Goal: Navigation & Orientation: Find specific page/section

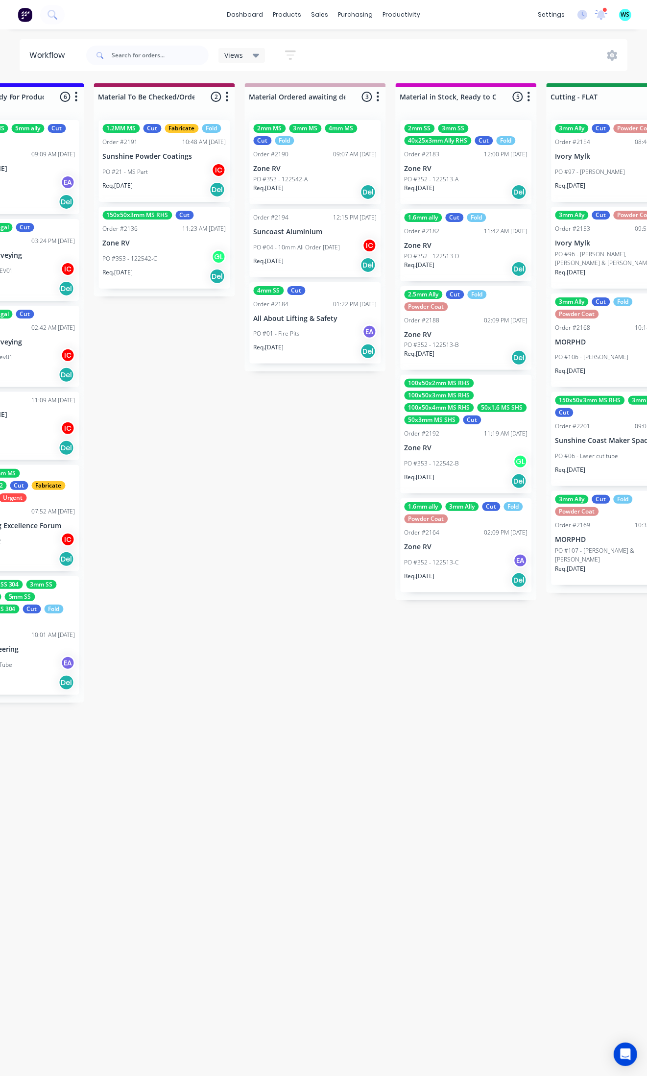
scroll to position [0, 1286]
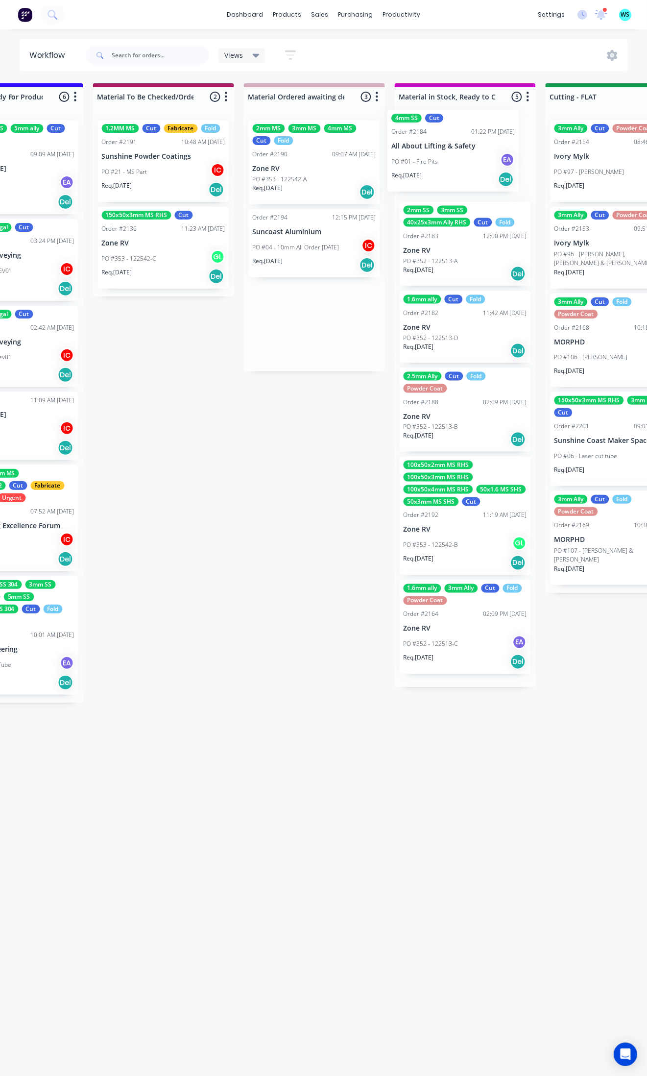
drag, startPoint x: 314, startPoint y: 338, endPoint x: 456, endPoint y: 167, distance: 222.7
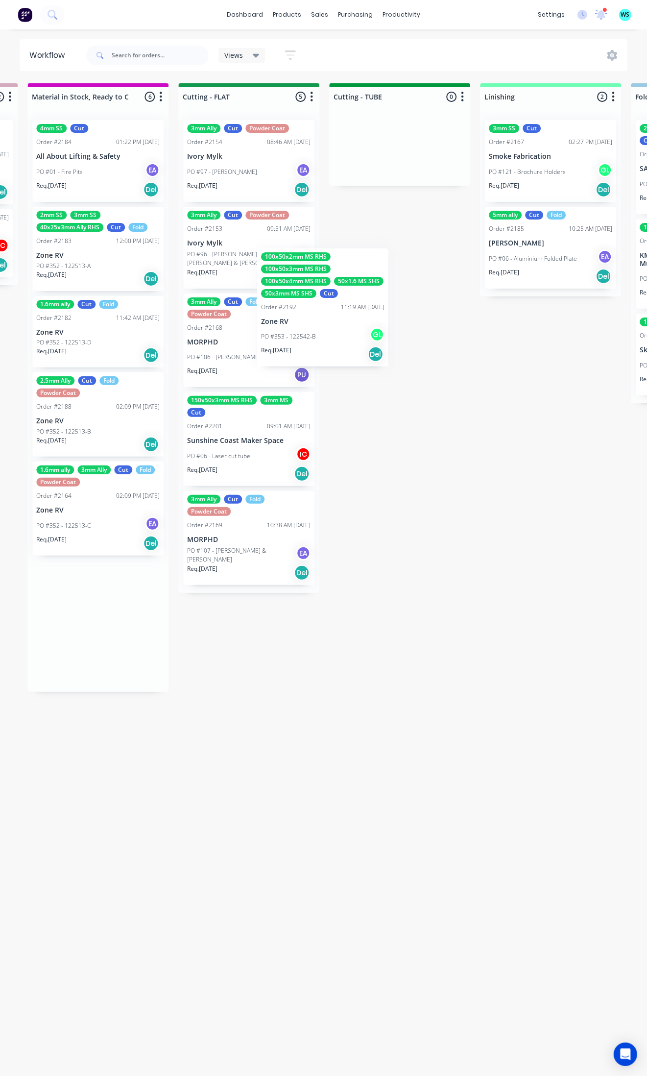
scroll to position [0, 1652]
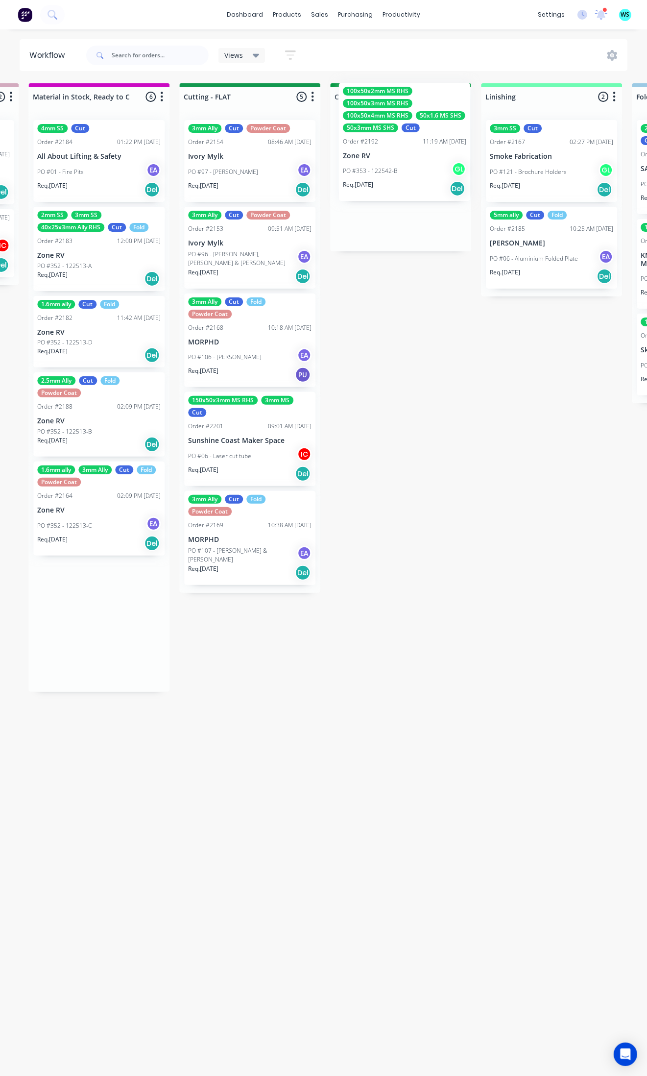
drag, startPoint x: 72, startPoint y: 553, endPoint x: 386, endPoint y: 174, distance: 492.6
click at [386, 174] on div "Submitted 14 Status colour #273444 hex #273444 Save Cancel Summaries Total orde…" at bounding box center [294, 576] width 3906 height 987
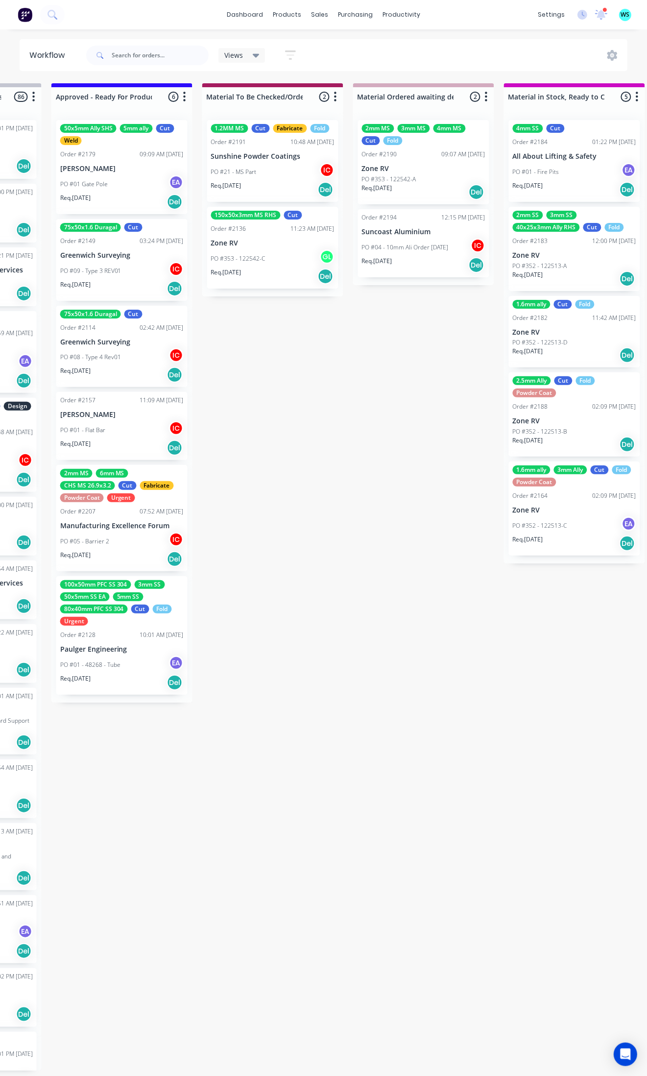
scroll to position [0, 1162]
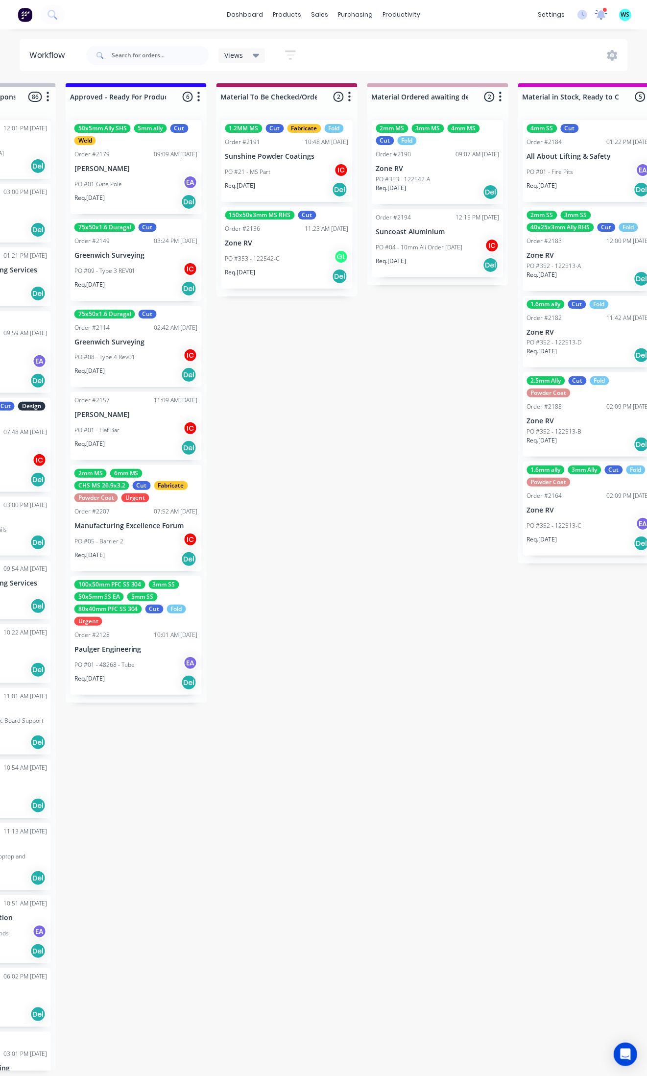
click at [603, 16] on icon at bounding box center [601, 13] width 9 height 9
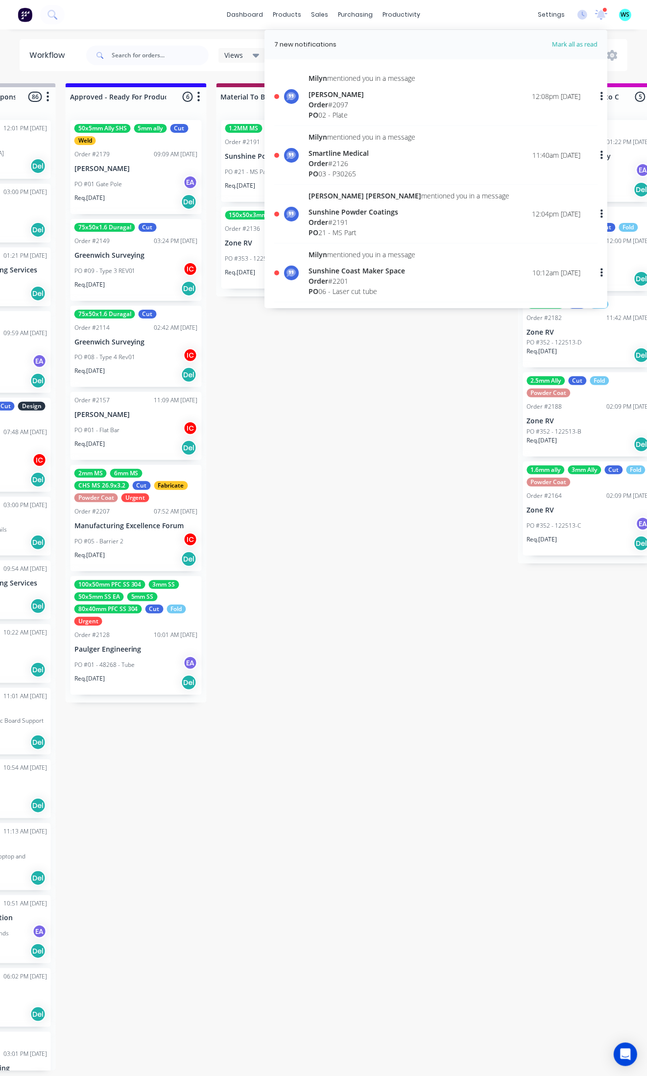
click at [339, 106] on div "Order # 2097" at bounding box center [362, 104] width 107 height 10
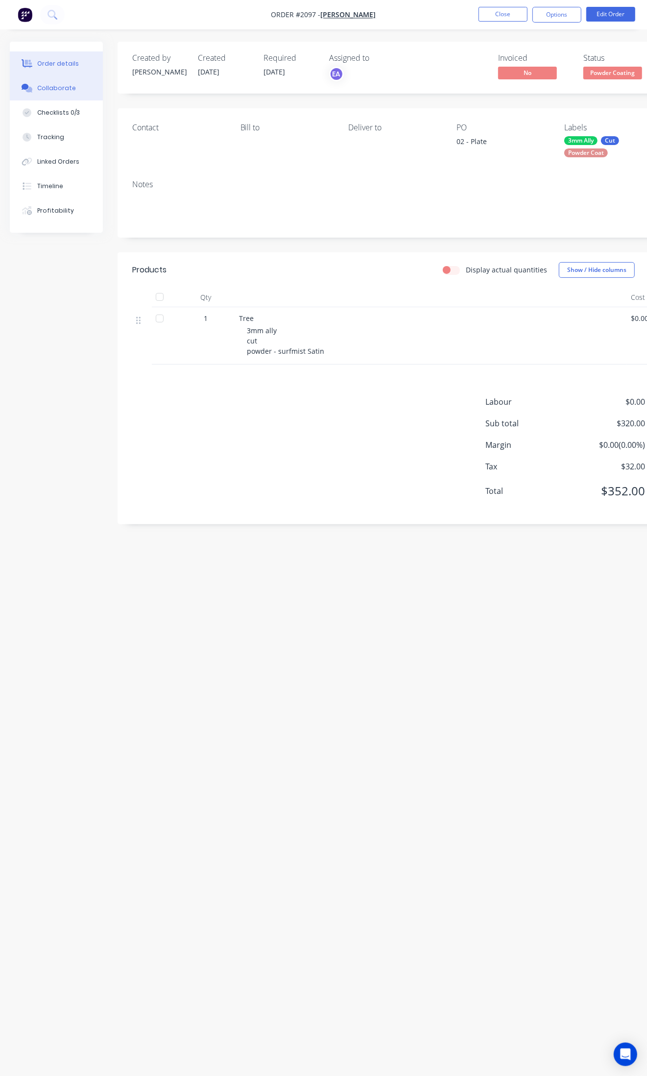
click at [69, 88] on div "Collaborate" at bounding box center [56, 88] width 39 height 9
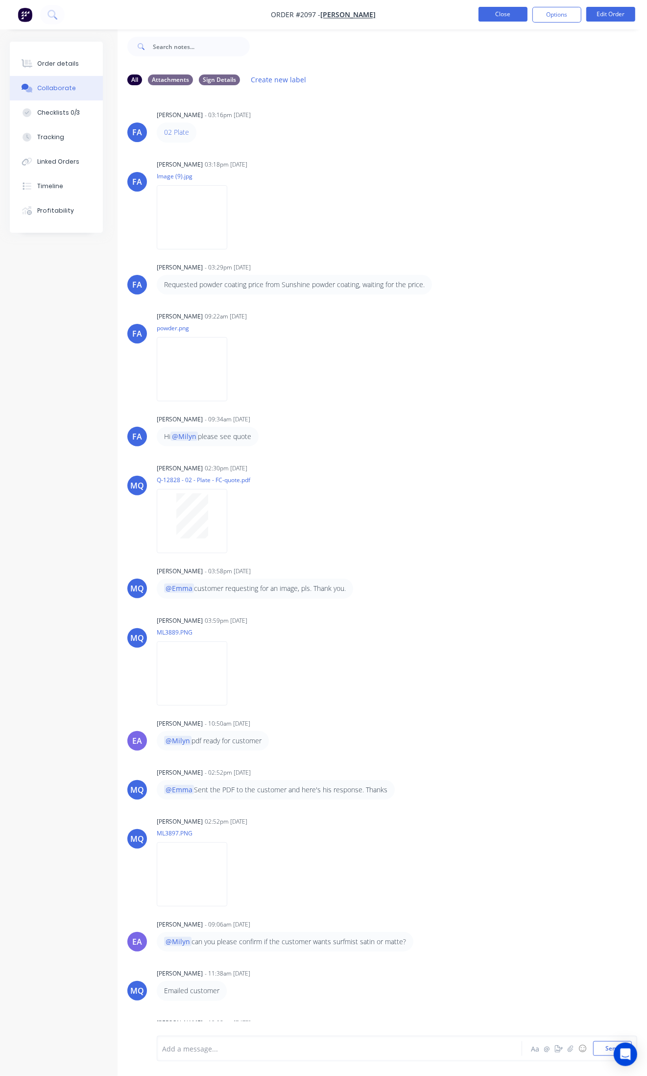
click at [504, 15] on button "Close" at bounding box center [503, 14] width 49 height 15
